Goal: Task Accomplishment & Management: Manage account settings

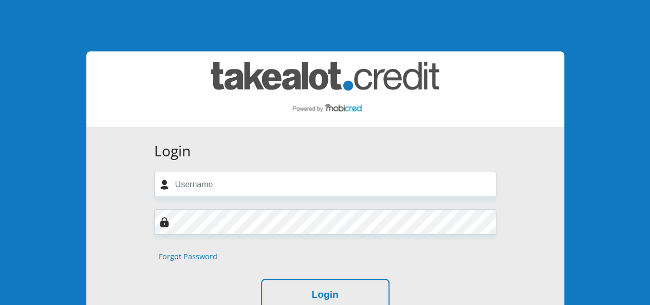
type input "[PERSON_NAME][EMAIL_ADDRESS][DOMAIN_NAME]"
click at [180, 236] on form "Login louise.louw79@gmail.com Forgot Password Login" at bounding box center [325, 226] width 358 height 169
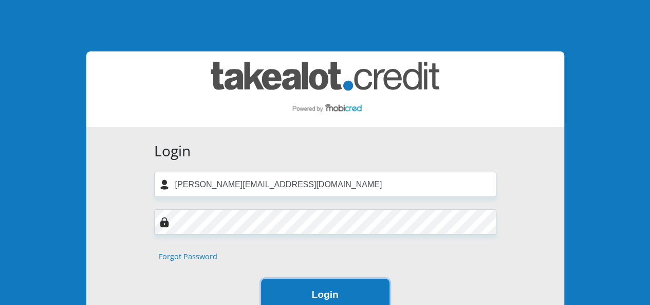
click at [327, 291] on button "Login" at bounding box center [325, 295] width 128 height 32
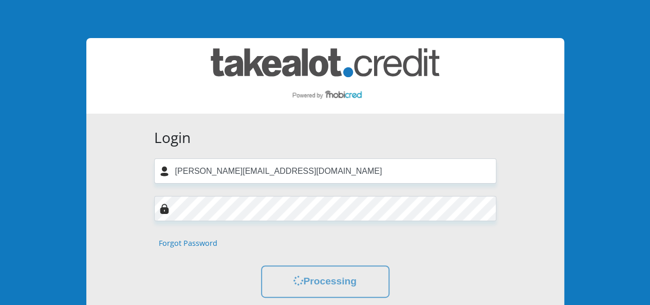
scroll to position [68, 0]
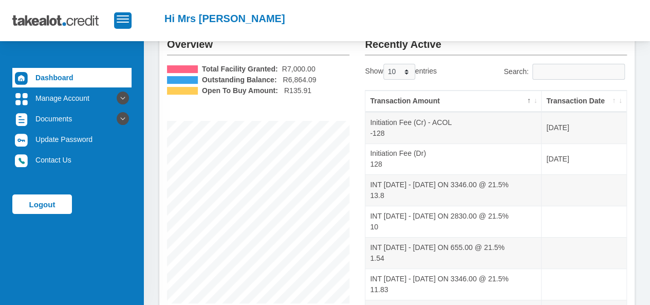
scroll to position [85, 0]
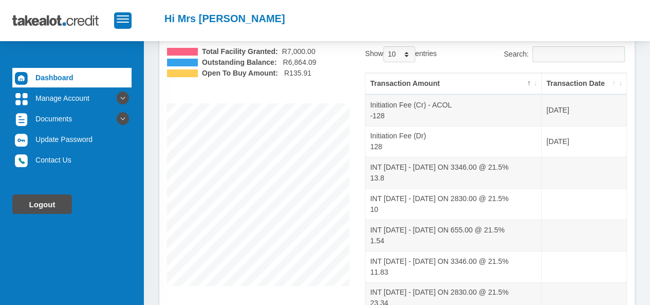
click at [29, 207] on link "Logout" at bounding box center [42, 204] width 60 height 20
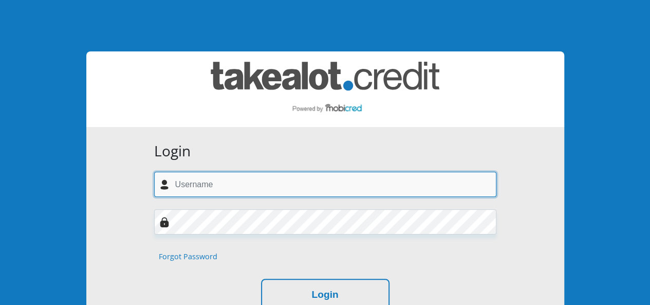
click at [233, 185] on input "text" at bounding box center [325, 184] width 342 height 25
type input "[PERSON_NAME][EMAIL_ADDRESS][DOMAIN_NAME]"
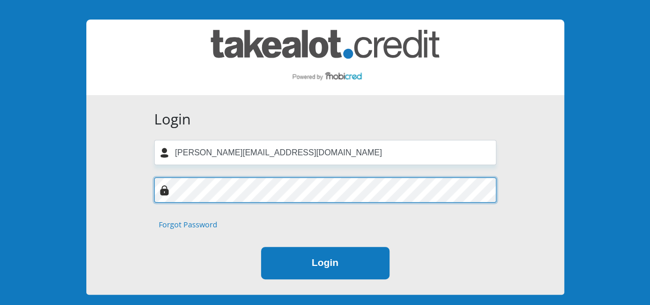
scroll to position [34, 0]
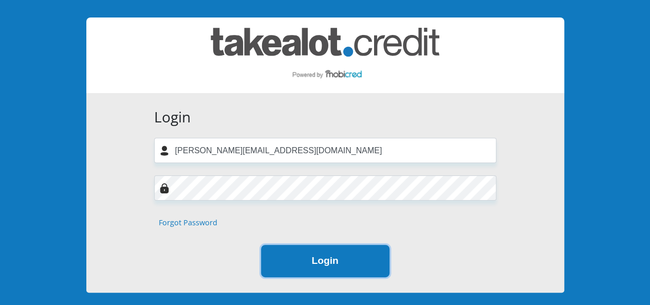
click at [302, 262] on button "Login" at bounding box center [325, 261] width 128 height 32
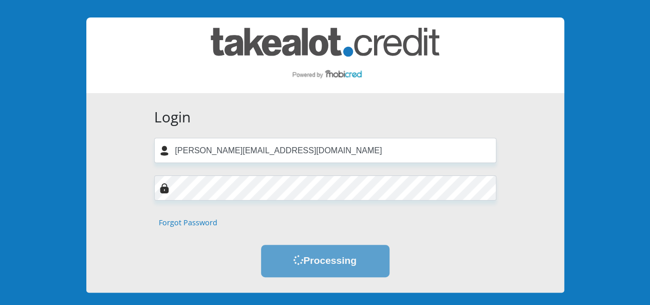
scroll to position [0, 0]
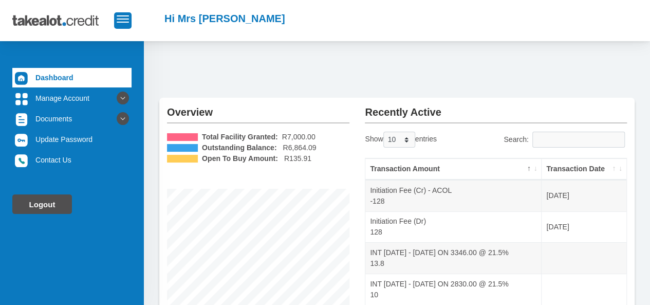
click at [51, 202] on link "Logout" at bounding box center [42, 204] width 60 height 20
